Goal: Information Seeking & Learning: Understand process/instructions

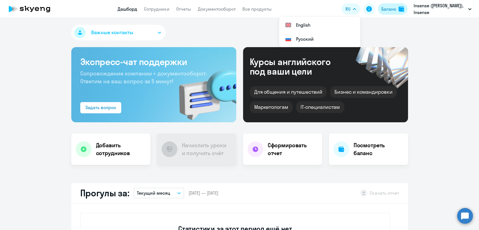
click at [383, 9] on div "Баланс" at bounding box center [388, 9] width 15 height 7
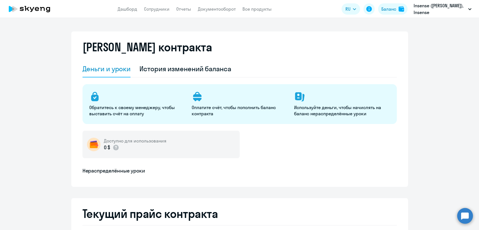
select select "english_adult_not_native_speaker"
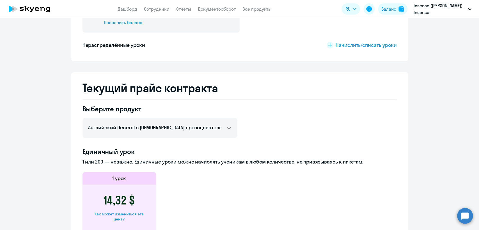
scroll to position [187, 0]
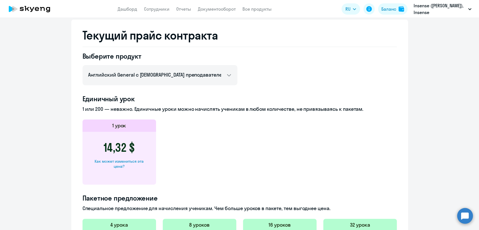
click at [127, 162] on div "Как может измениться эта цена?" at bounding box center [119, 164] width 56 height 10
select select "english_adult_not_native_speaker"
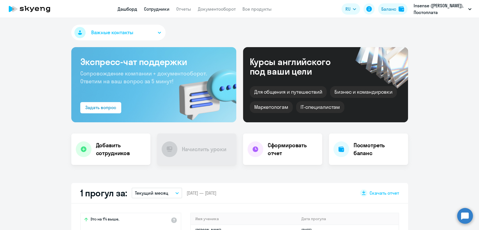
click at [166, 8] on link "Сотрудники" at bounding box center [157, 9] width 26 height 6
select select "30"
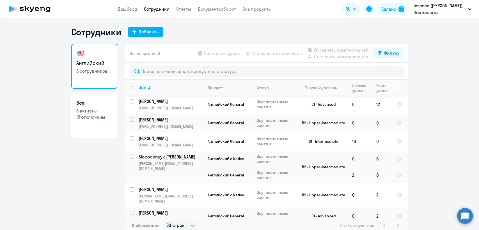
scroll to position [40, 0]
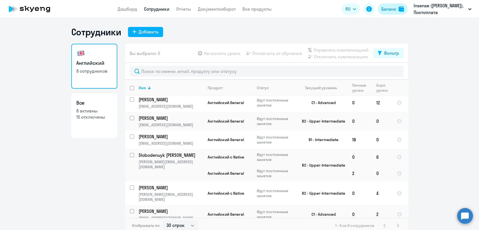
click at [387, 10] on div "Баланс" at bounding box center [388, 9] width 15 height 7
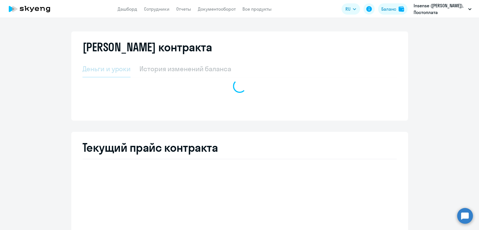
select select "english_adult_not_native_speaker"
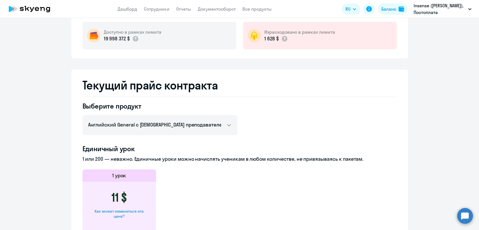
scroll to position [125, 0]
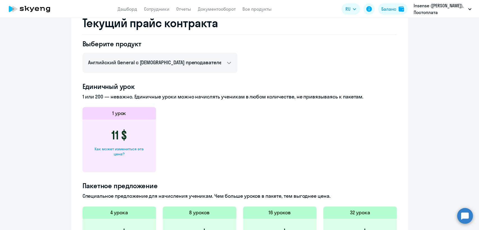
click at [121, 151] on div "Как может измениться эта цена?" at bounding box center [119, 151] width 56 height 10
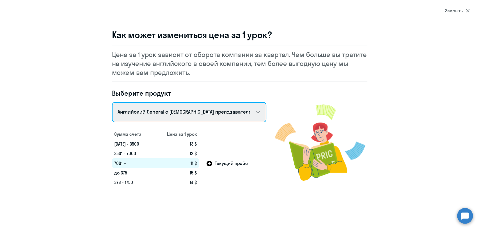
click at [176, 114] on select "Английский General с русскоговорящим преподавателем Английский General с англог…" at bounding box center [189, 112] width 154 height 20
click at [177, 108] on select "Английский General с русскоговорящим преподавателем Английский General с англог…" at bounding box center [189, 112] width 154 height 20
click at [112, 102] on select "Английский General с русскоговорящим преподавателем Английский General с англог…" at bounding box center [189, 112] width 154 height 20
click at [171, 113] on select "Английский General с русскоговорящим преподавателем Английский General с англог…" at bounding box center [189, 112] width 154 height 20
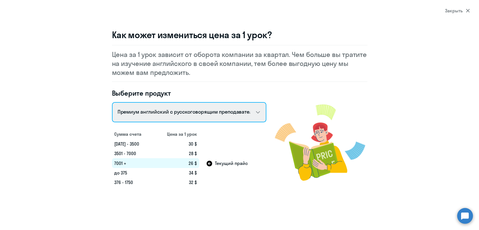
click at [112, 102] on select "Английский General с русскоговорящим преподавателем Английский General с англог…" at bounding box center [189, 112] width 154 height 20
click at [173, 114] on select "Английский General с русскоговорящим преподавателем Английский General с англог…" at bounding box center [189, 112] width 154 height 20
select select "english_adult_not_native_speaker"
click at [112, 102] on select "Английский General с русскоговорящим преподавателем Английский General с англог…" at bounding box center [189, 112] width 154 height 20
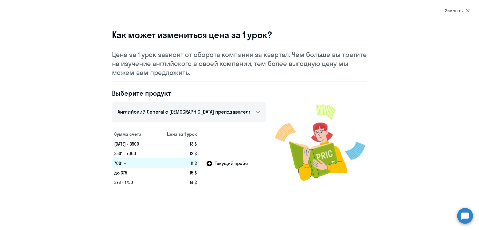
click at [450, 10] on div "Закрыть" at bounding box center [457, 10] width 25 height 7
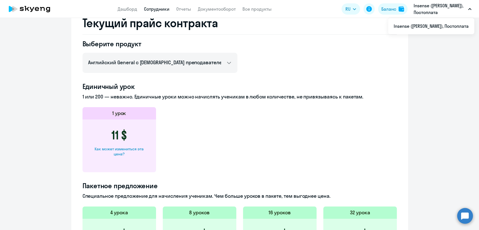
click at [158, 9] on link "Сотрудники" at bounding box center [157, 9] width 26 height 6
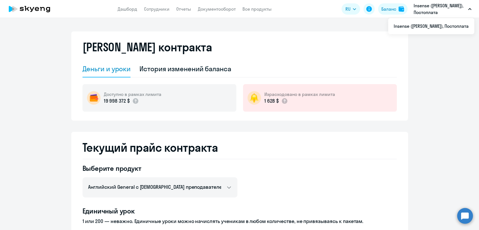
select select "30"
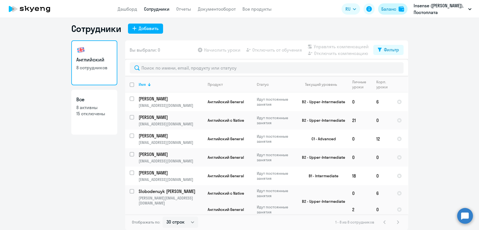
click at [382, 10] on div "Баланс" at bounding box center [388, 9] width 15 height 7
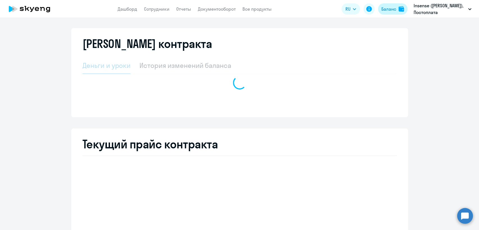
select select "english_adult_not_native_speaker"
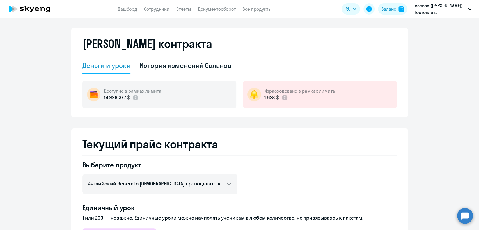
click at [168, 13] on app-header "Дашборд Сотрудники Отчеты Документооборот Все продукты Дашборд Сотрудники Отчет…" at bounding box center [239, 9] width 479 height 18
click at [161, 8] on link "Сотрудники" at bounding box center [157, 9] width 26 height 6
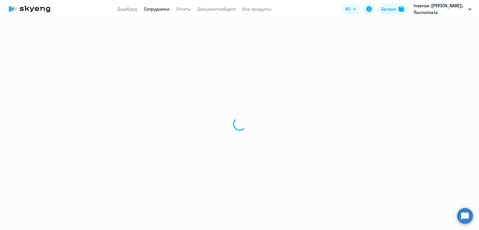
select select "30"
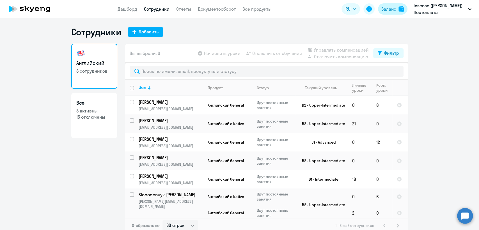
click at [390, 7] on div "Баланс" at bounding box center [388, 9] width 15 height 7
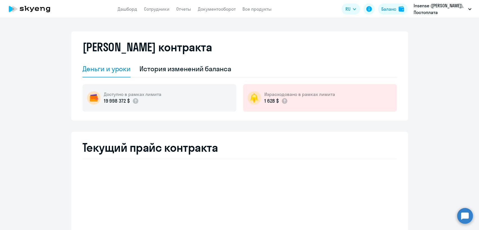
select select "english_adult_not_native_speaker"
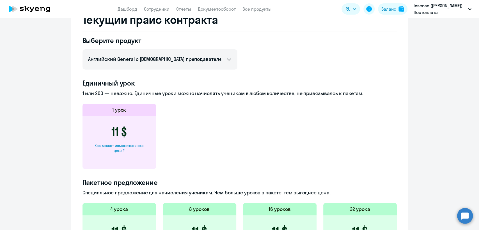
scroll to position [93, 0]
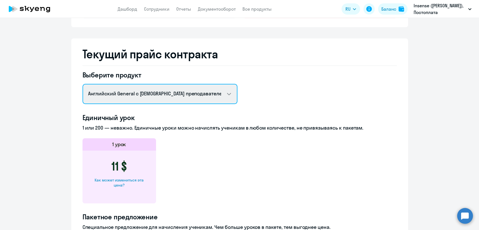
click at [173, 97] on select "Английский General с русскоговорящим преподавателем Английский General с англог…" at bounding box center [159, 94] width 155 height 20
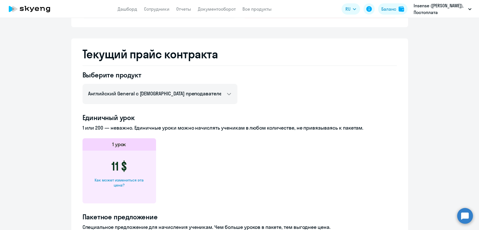
drag, startPoint x: 349, startPoint y: 92, endPoint x: 271, endPoint y: 131, distance: 87.9
click at [349, 92] on div "Выберите продукт Английский General с русскоговорящим преподавателем Английский…" at bounding box center [239, 225] width 314 height 311
click at [132, 180] on div "Как может измениться эта цена?" at bounding box center [119, 183] width 56 height 10
select select "english_adult_not_native_speaker"
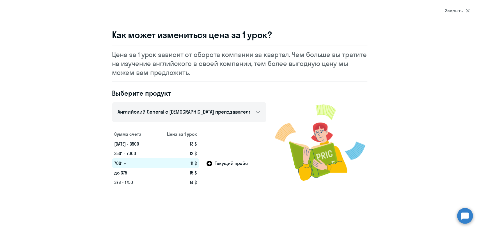
click at [454, 11] on div "Закрыть" at bounding box center [457, 10] width 25 height 7
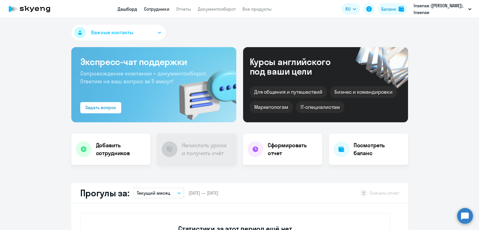
click at [151, 9] on link "Сотрудники" at bounding box center [157, 9] width 26 height 6
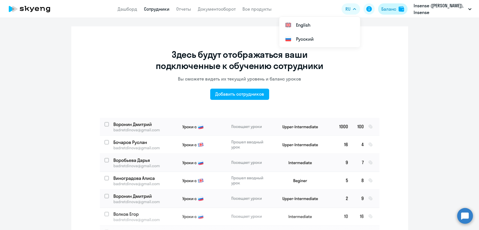
click at [394, 14] on button "Баланс" at bounding box center [392, 8] width 29 height 11
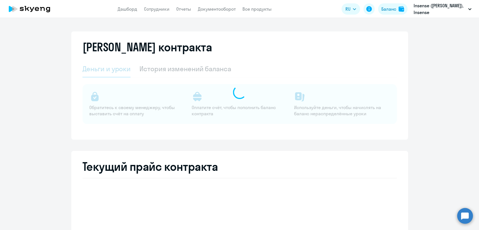
select select "english_adult_not_native_speaker"
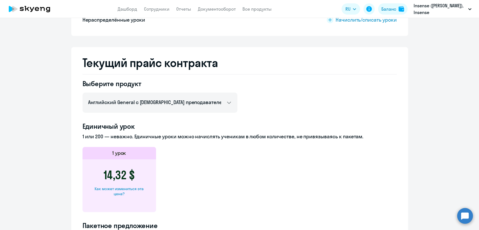
scroll to position [249, 0]
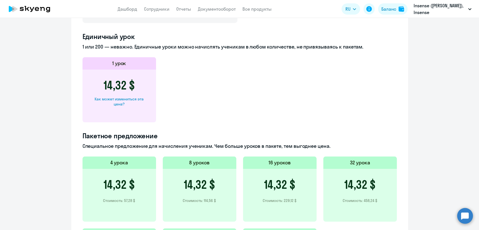
click at [130, 99] on div "Как может измениться эта цена?" at bounding box center [119, 101] width 56 height 10
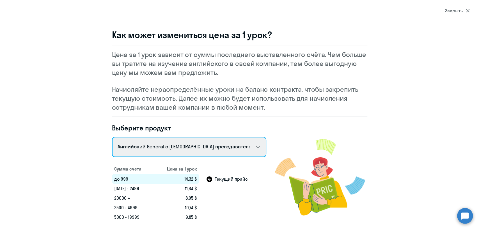
drag, startPoint x: 164, startPoint y: 146, endPoint x: 163, endPoint y: 150, distance: 3.4
click at [164, 146] on select "Английский General с русскоговорящим преподавателем Английский General с англог…" at bounding box center [189, 147] width 154 height 20
click at [112, 137] on select "Английский General с русскоговорящим преподавателем Английский General с англог…" at bounding box center [189, 147] width 154 height 20
click at [157, 145] on select "Английский General с русскоговорящим преподавателем Английский General с англог…" at bounding box center [189, 147] width 154 height 20
select select "english_adult_not_native_speaker_premium"
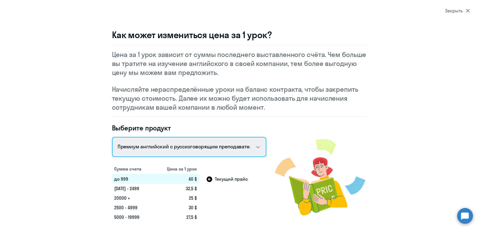
click at [112, 137] on select "Английский General с русскоговорящим преподавателем Английский General с англог…" at bounding box center [189, 147] width 154 height 20
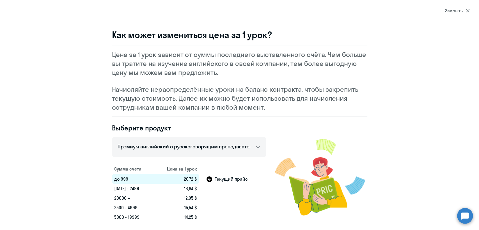
click at [452, 12] on div "Закрыть" at bounding box center [457, 10] width 25 height 7
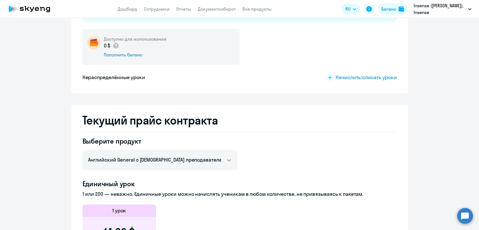
scroll to position [98, 0]
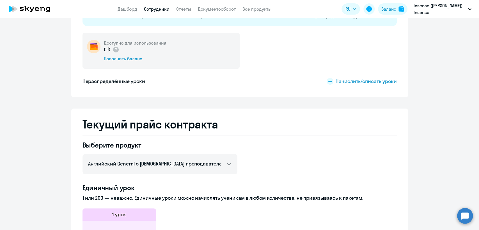
click at [157, 11] on link "Сотрудники" at bounding box center [157, 9] width 26 height 6
